Goal: Task Accomplishment & Management: Manage account settings

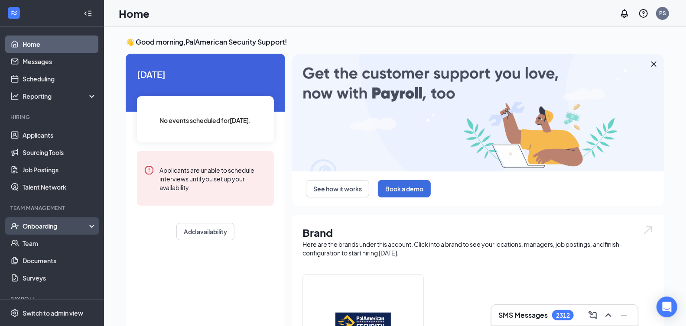
click at [54, 228] on div "Onboarding" at bounding box center [56, 226] width 67 height 9
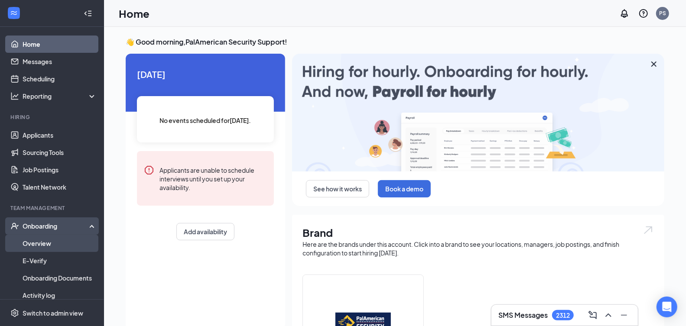
click at [63, 240] on link "Overview" at bounding box center [60, 243] width 74 height 17
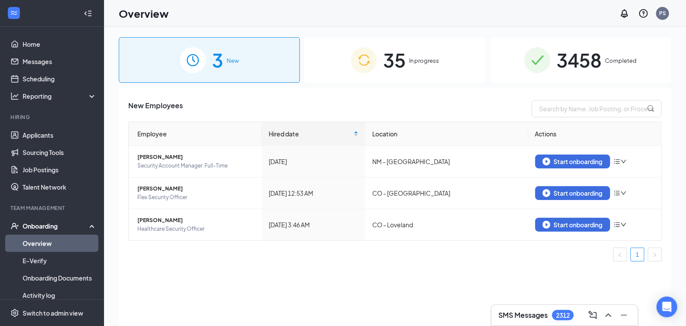
click at [401, 65] on span "35" at bounding box center [394, 60] width 23 height 30
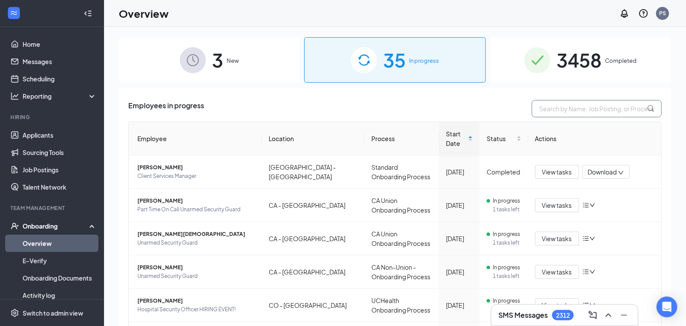
click at [585, 115] on input "text" at bounding box center [597, 108] width 130 height 17
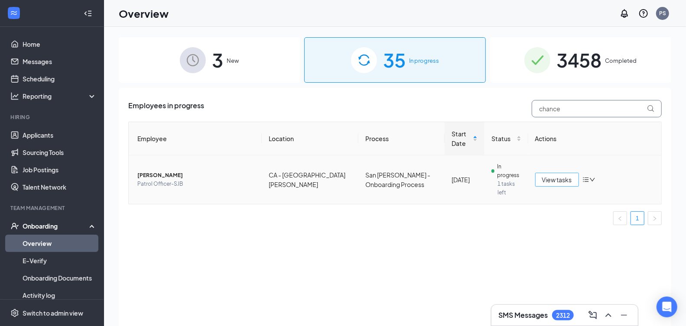
type input "chance"
click at [558, 175] on span "View tasks" at bounding box center [557, 180] width 30 height 10
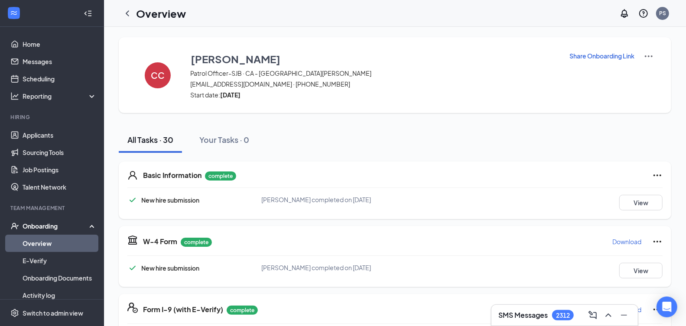
click at [591, 53] on p "Share Onboarding Link" at bounding box center [601, 56] width 65 height 9
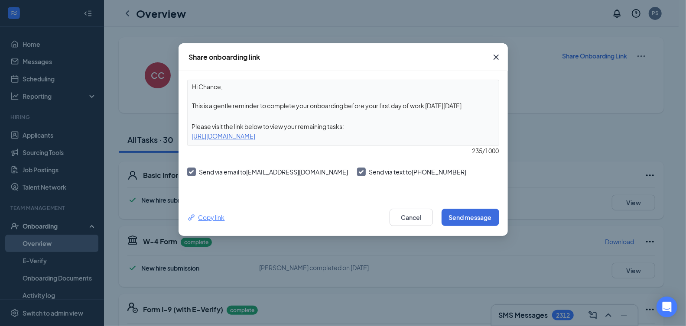
click at [208, 218] on div "Copy link" at bounding box center [206, 218] width 38 height 10
click at [494, 59] on icon "Cross" at bounding box center [496, 57] width 10 height 10
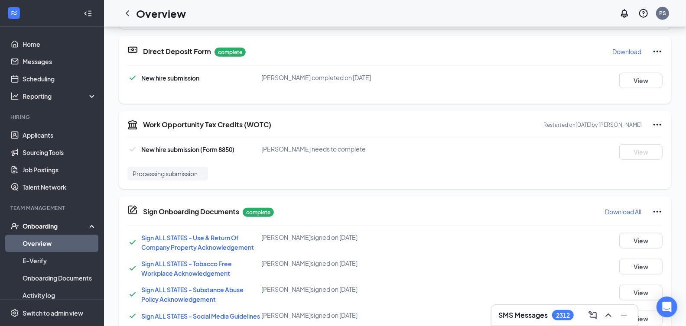
scroll to position [497, 0]
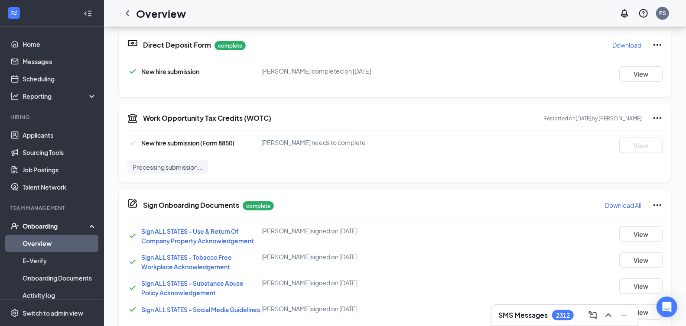
click at [656, 116] on icon "Ellipses" at bounding box center [657, 118] width 10 height 10
click at [490, 123] on div "Work Opportunity Tax Credits (WOTC) Restarted on Oct 15, 2025 by Stephany Infan…" at bounding box center [395, 143] width 552 height 78
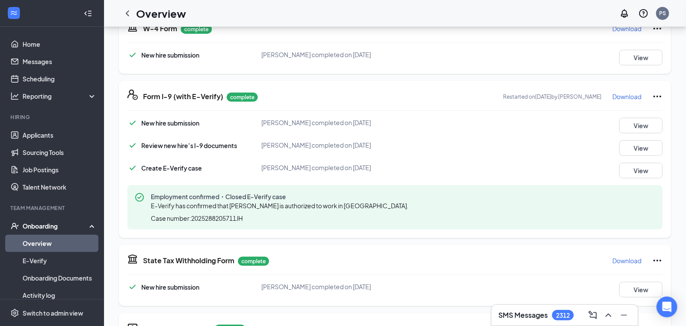
scroll to position [0, 0]
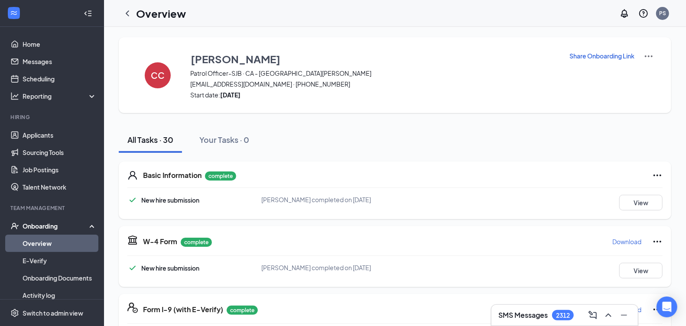
click at [601, 57] on p "Share Onboarding Link" at bounding box center [601, 56] width 65 height 9
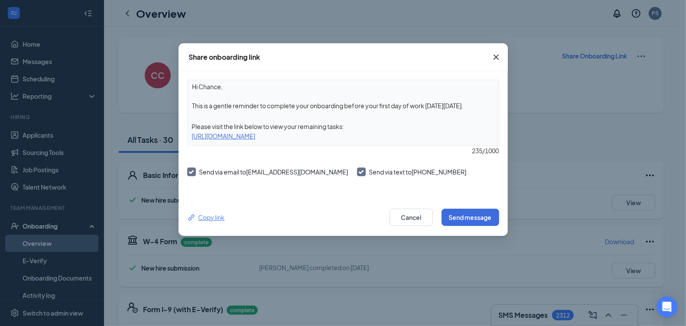
click at [221, 217] on div "Copy link" at bounding box center [206, 218] width 38 height 10
click at [496, 56] on icon "Cross" at bounding box center [495, 57] width 5 height 5
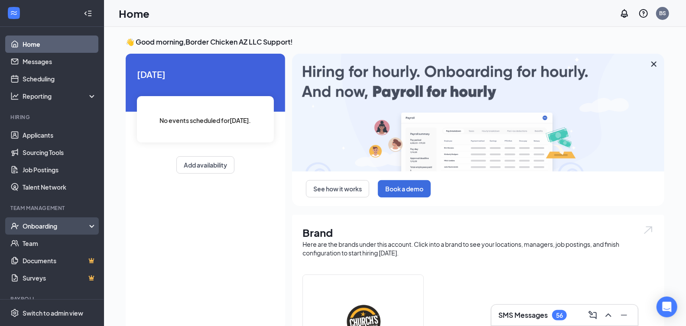
click at [42, 228] on div "Onboarding" at bounding box center [56, 226] width 67 height 9
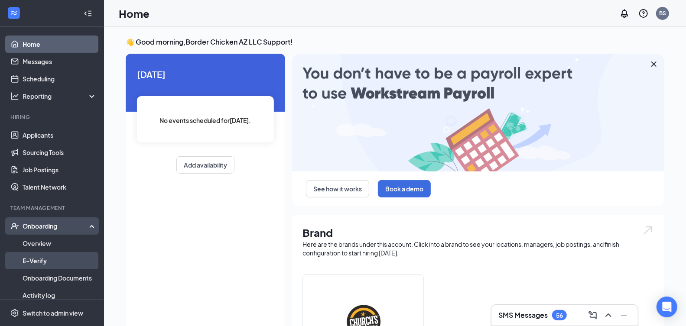
click at [60, 265] on link "E-Verify" at bounding box center [60, 260] width 74 height 17
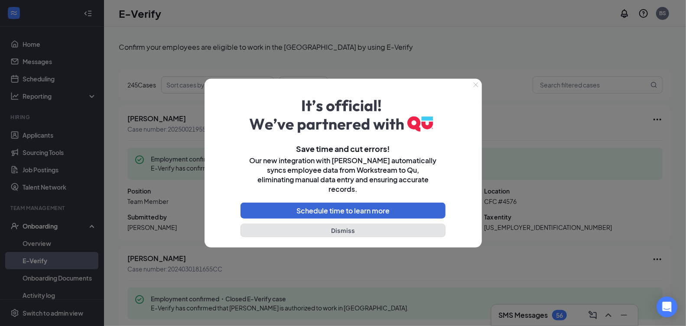
click at [362, 224] on button "Dismiss" at bounding box center [342, 230] width 205 height 13
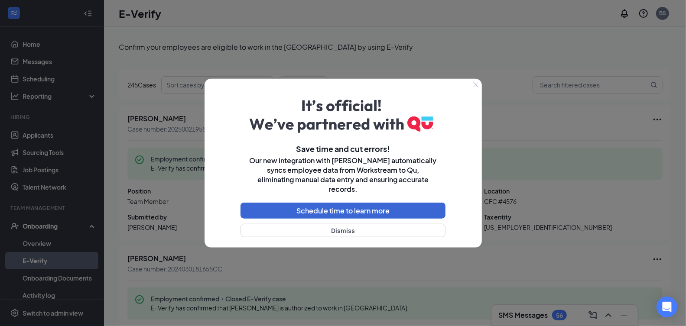
click at [362, 222] on div "Submission date Jan 3, 2025" at bounding box center [395, 222] width 179 height 19
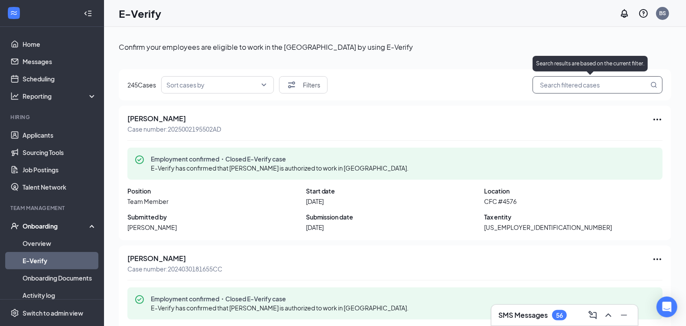
click at [589, 88] on input "search" at bounding box center [593, 85] width 111 height 11
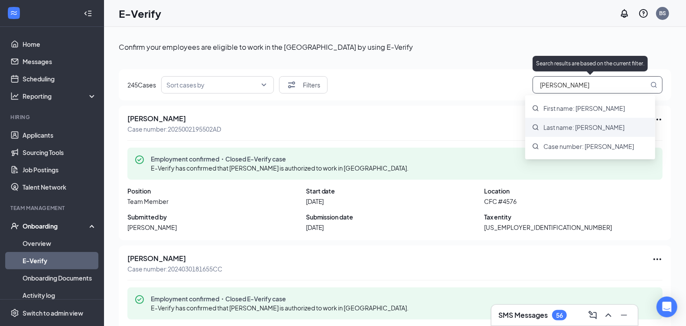
click at [596, 129] on span "Last name: mendoza" at bounding box center [583, 127] width 81 height 9
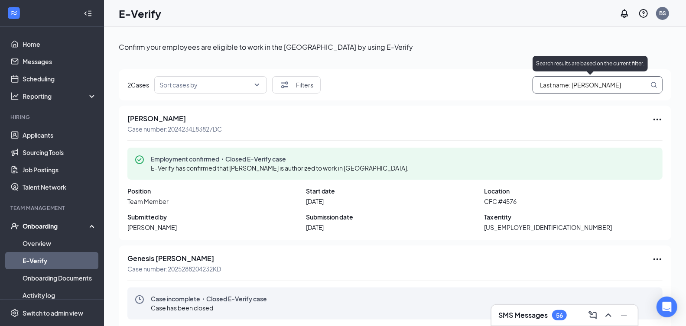
type input "Last name: mendoza"
click at [650, 85] on icon "MagnifyingGlass" at bounding box center [653, 84] width 7 height 7
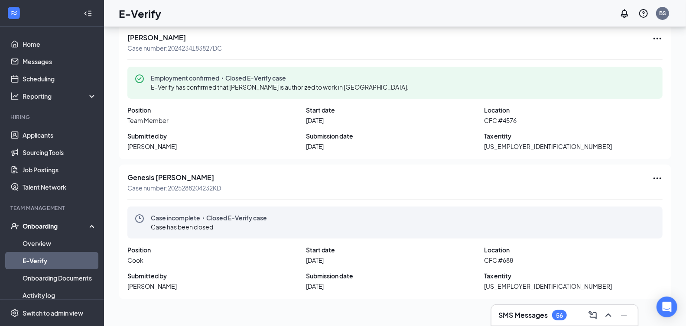
scroll to position [39, 0]
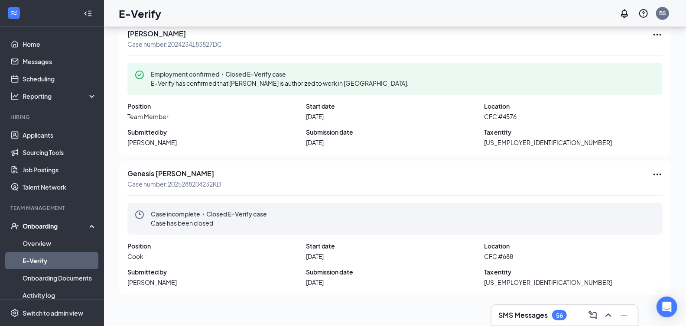
click at [645, 167] on div "Genesis Mendoza Case number: 2025288204232KD Case incomplete・Closed E-Verify ca…" at bounding box center [395, 228] width 552 height 135
click at [652, 172] on icon "Ellipses" at bounding box center [657, 174] width 10 height 10
click at [590, 213] on span "Go to onboarding" at bounding box center [590, 213] width 116 height 10
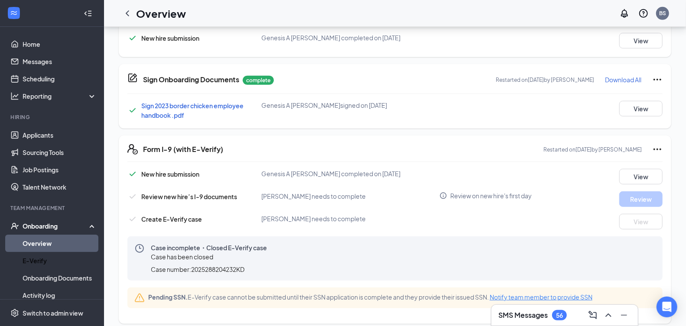
scroll to position [390, 0]
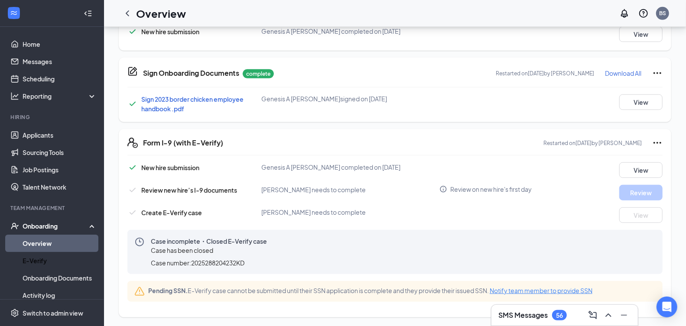
click at [547, 289] on span "Notify team member to provide SSN" at bounding box center [541, 291] width 103 height 8
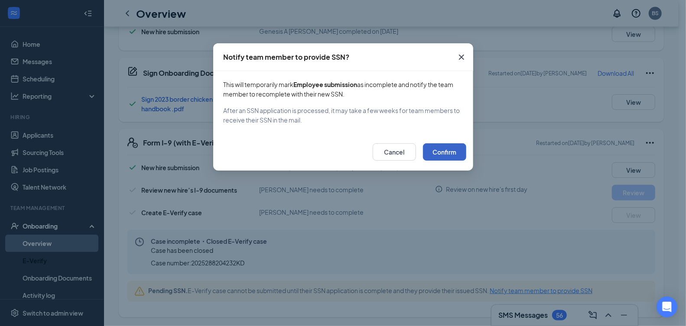
click at [453, 153] on button "Confirm" at bounding box center [444, 151] width 43 height 17
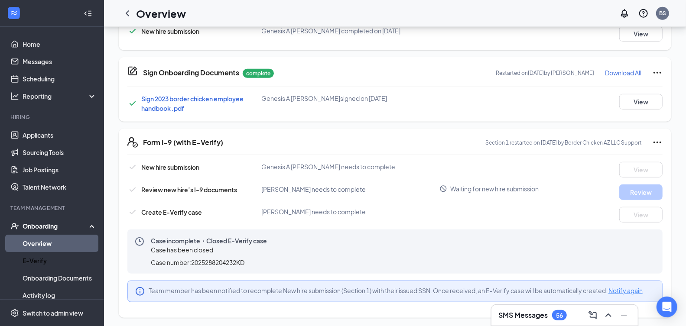
scroll to position [0, 0]
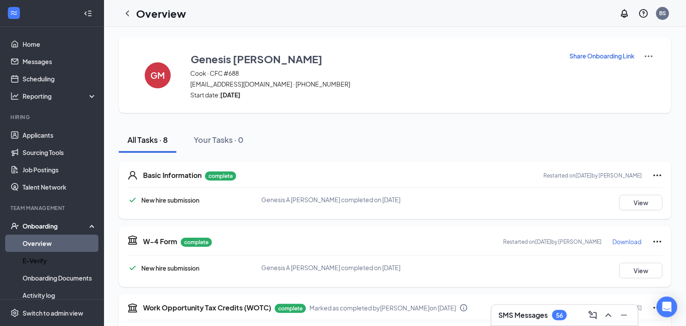
click at [588, 55] on p "Share Onboarding Link" at bounding box center [601, 56] width 65 height 9
click at [591, 58] on p "Share Onboarding Link" at bounding box center [594, 56] width 65 height 9
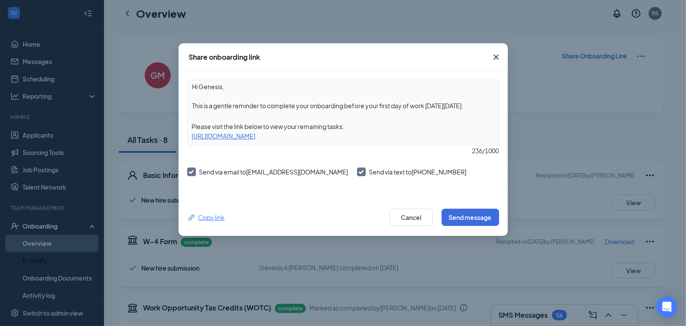
click at [208, 217] on div "Copy link" at bounding box center [206, 218] width 38 height 10
click at [217, 218] on div "Copy link" at bounding box center [206, 218] width 38 height 10
click at [491, 57] on icon "Cross" at bounding box center [496, 57] width 10 height 10
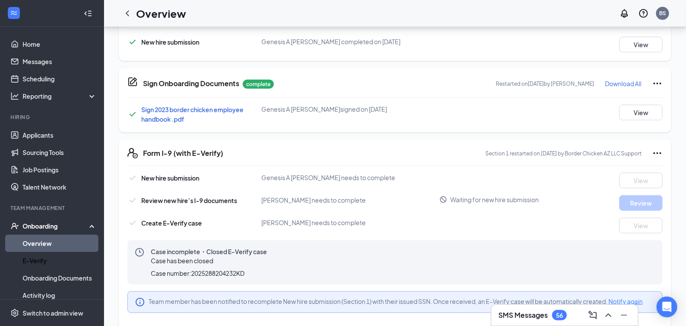
scroll to position [390, 0]
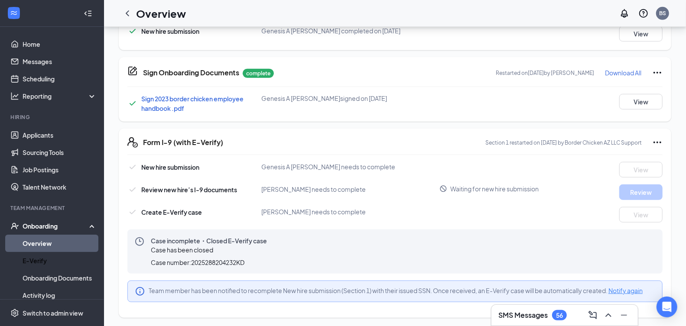
click at [633, 288] on span "Notify again" at bounding box center [625, 291] width 34 height 8
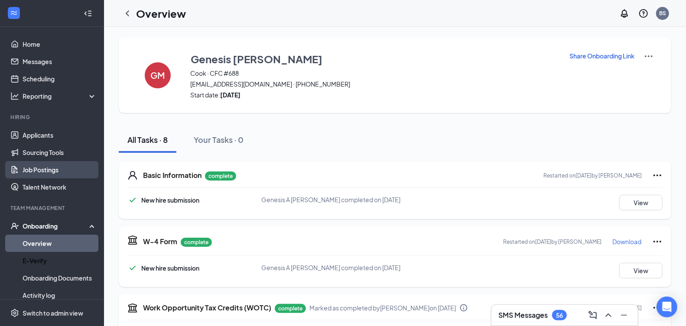
scroll to position [0, 0]
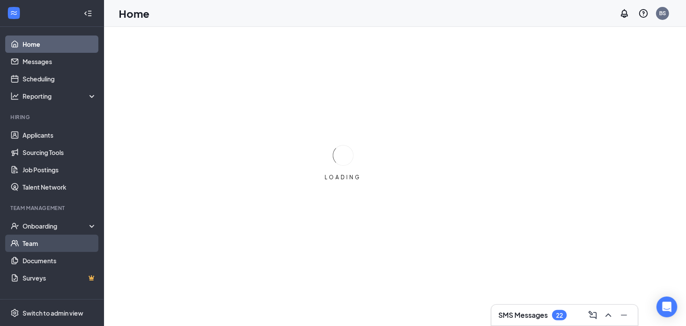
click at [72, 243] on link "Team" at bounding box center [60, 243] width 74 height 17
